Goal: Entertainment & Leisure: Consume media (video, audio)

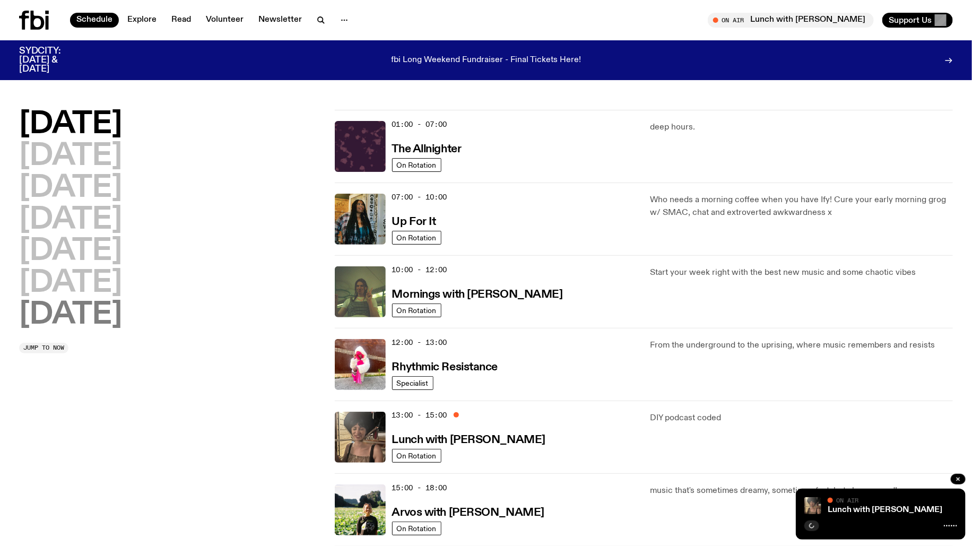
click at [93, 316] on h2 "[DATE]" at bounding box center [70, 315] width 103 height 30
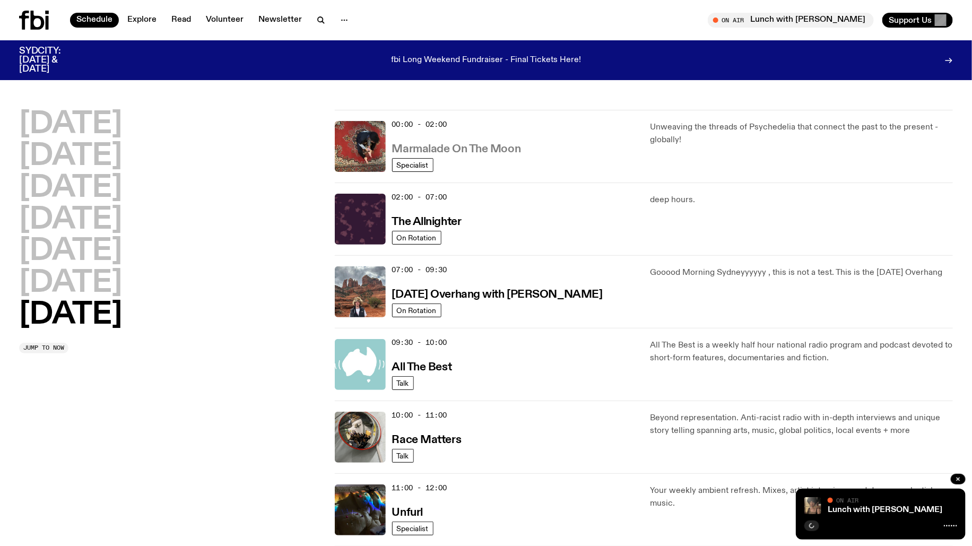
click at [489, 145] on h3 "Marmalade On The Moon" at bounding box center [456, 149] width 129 height 11
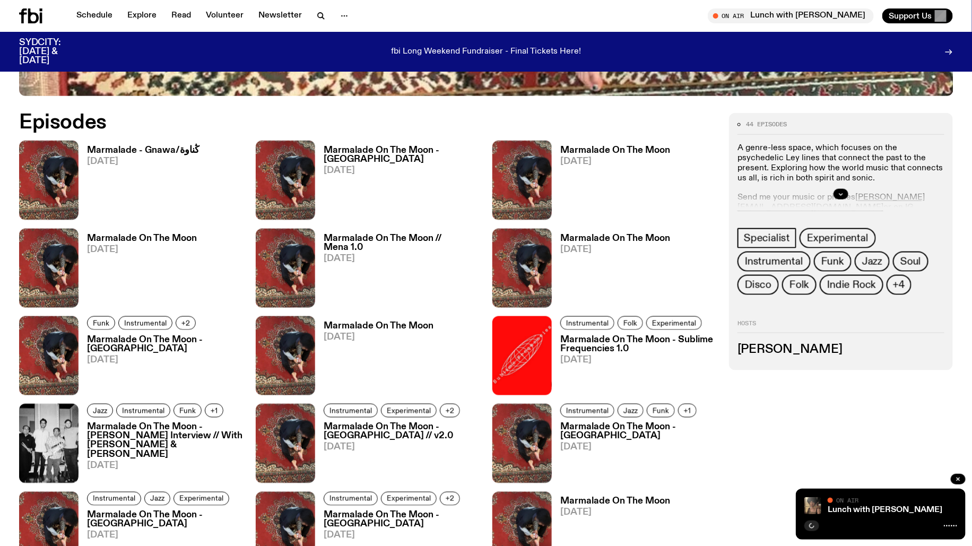
scroll to position [589, 0]
click at [128, 150] on h3 "Marmalade - Gnawa/ڭناوة" at bounding box center [143, 149] width 112 height 9
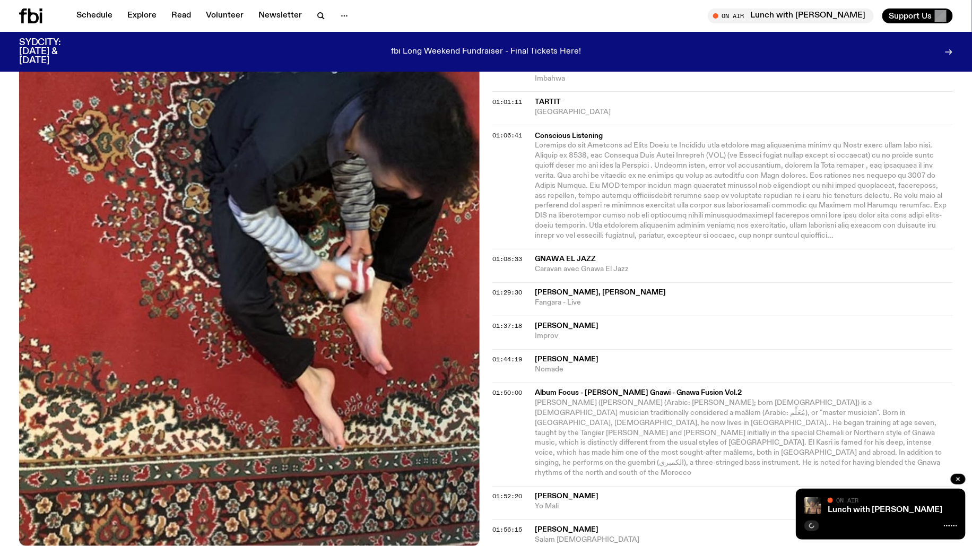
scroll to position [764, 0]
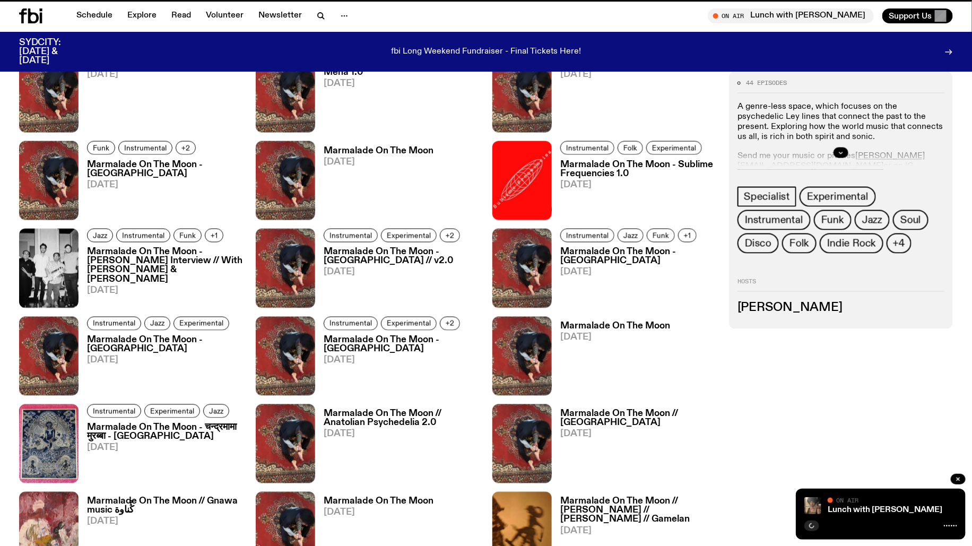
scroll to position [589, 0]
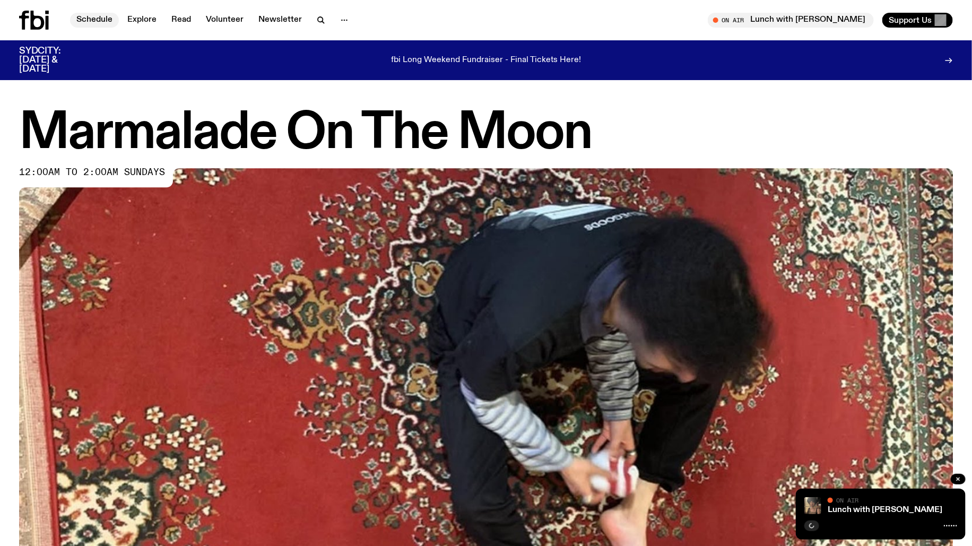
click at [97, 20] on link "Schedule" at bounding box center [94, 20] width 49 height 15
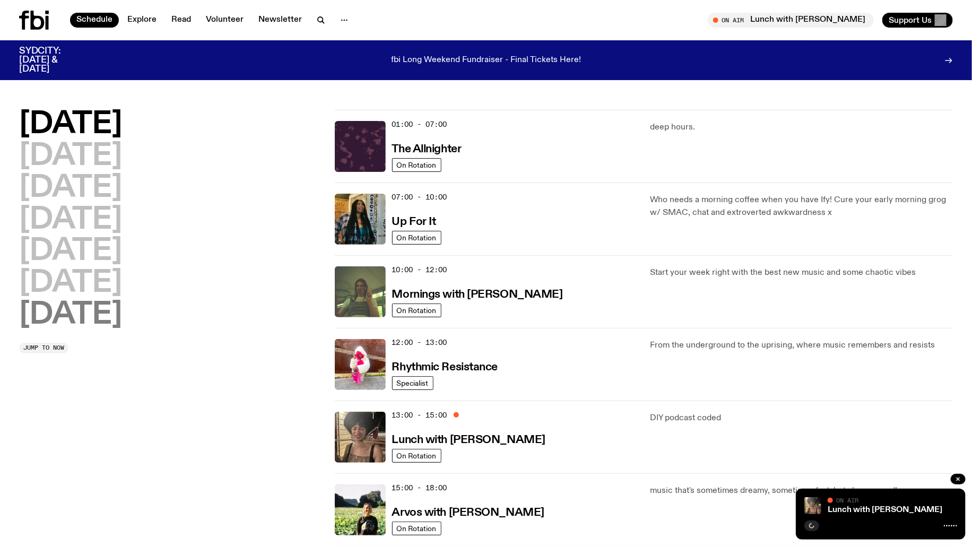
click at [112, 319] on h2 "[DATE]" at bounding box center [70, 315] width 103 height 30
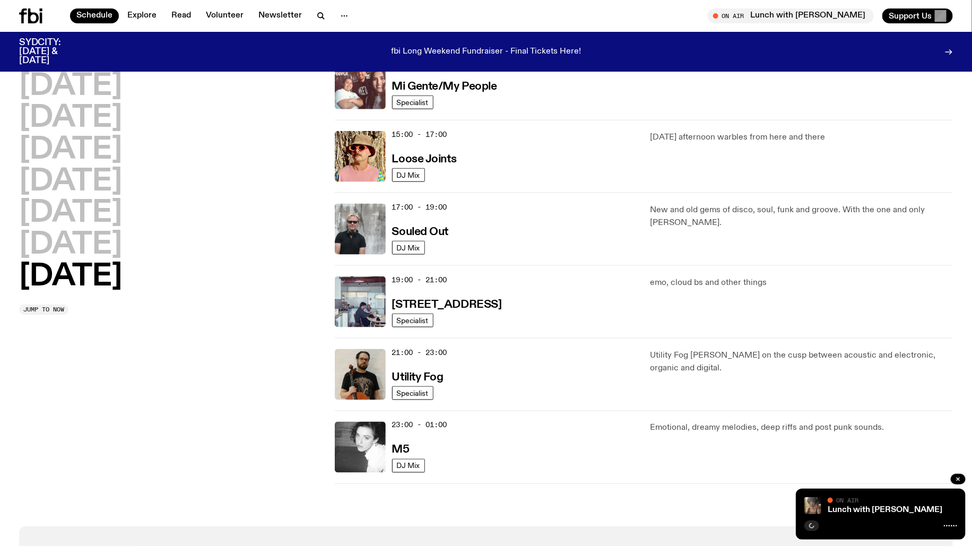
scroll to position [564, 0]
click at [420, 374] on h3 "Utility Fog" at bounding box center [417, 376] width 51 height 11
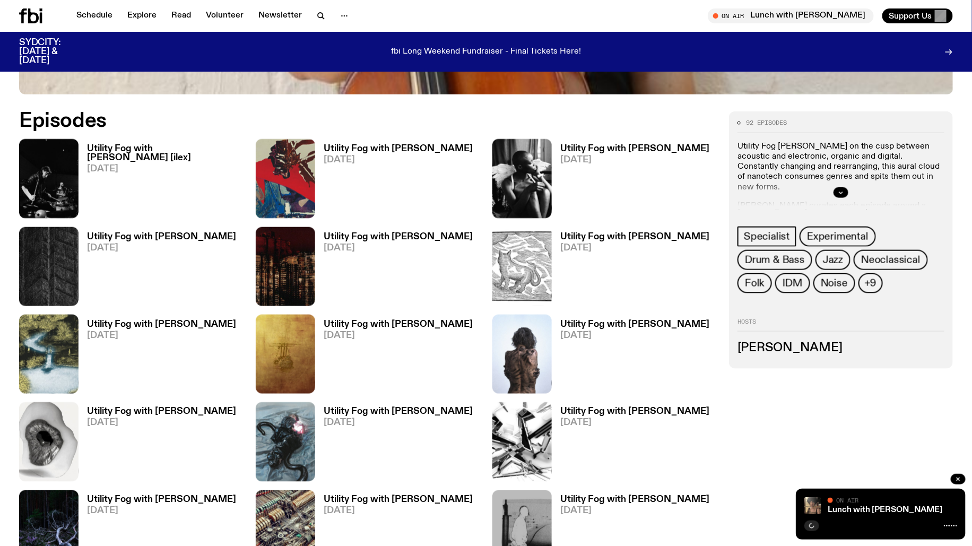
scroll to position [607, 0]
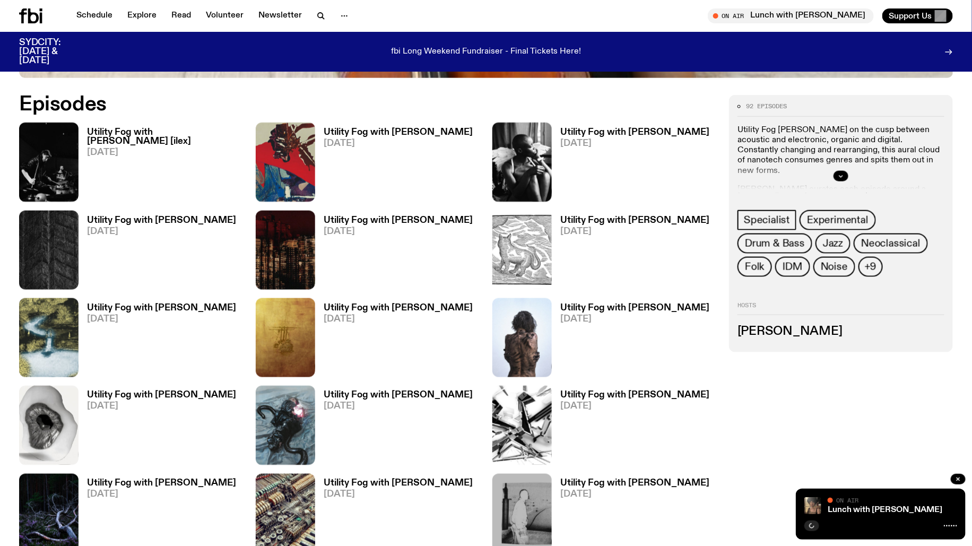
click at [104, 134] on h3 "Utility Fog with [PERSON_NAME] [ilex]" at bounding box center [165, 137] width 156 height 18
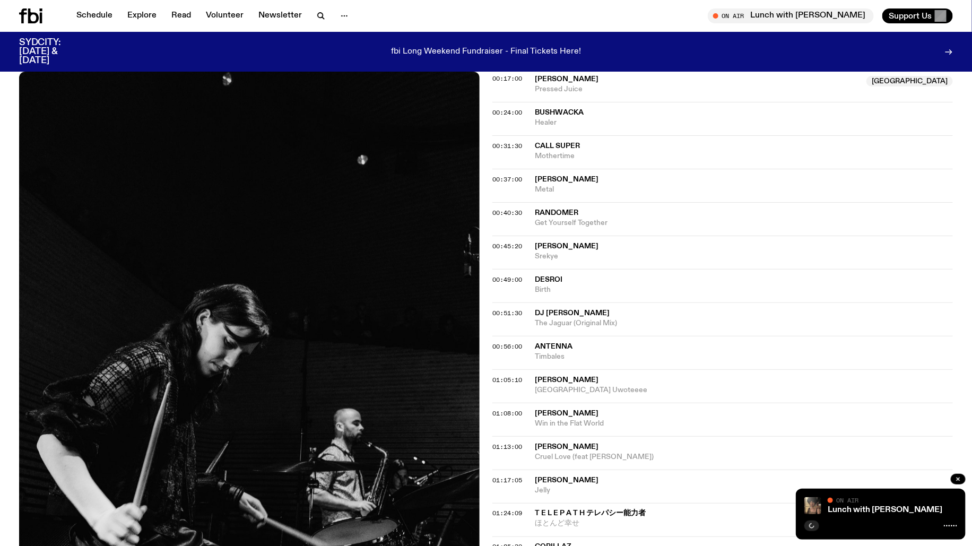
scroll to position [477, 0]
click at [555, 343] on span "Antenna" at bounding box center [554, 345] width 38 height 7
click at [570, 342] on span "Antenna" at bounding box center [554, 345] width 38 height 7
